Goal: Communication & Community: Answer question/provide support

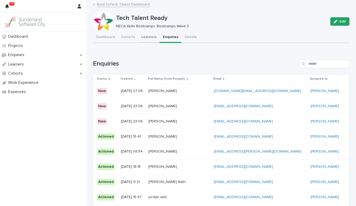
click at [146, 37] on button "Learners" at bounding box center [148, 37] width 21 height 11
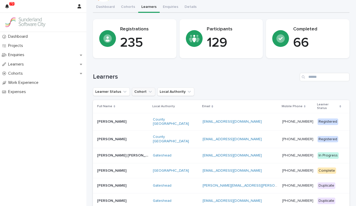
scroll to position [30, 0]
click at [132, 119] on p at bounding box center [123, 121] width 52 height 4
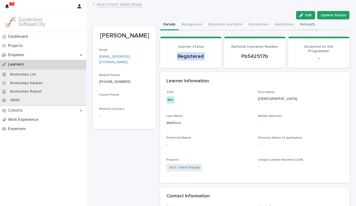
click at [301, 24] on button "Notes (1)" at bounding box center [307, 24] width 21 height 11
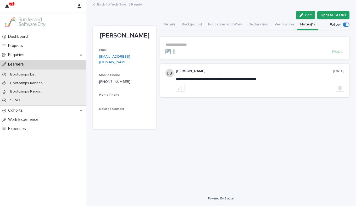
click at [201, 47] on p "**********" at bounding box center [255, 44] width 179 height 4
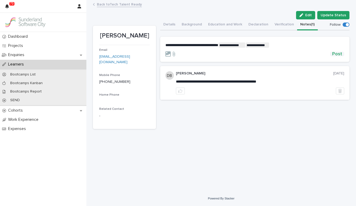
click at [336, 54] on span "Post" at bounding box center [337, 54] width 10 height 5
